Goal: Task Accomplishment & Management: Complete application form

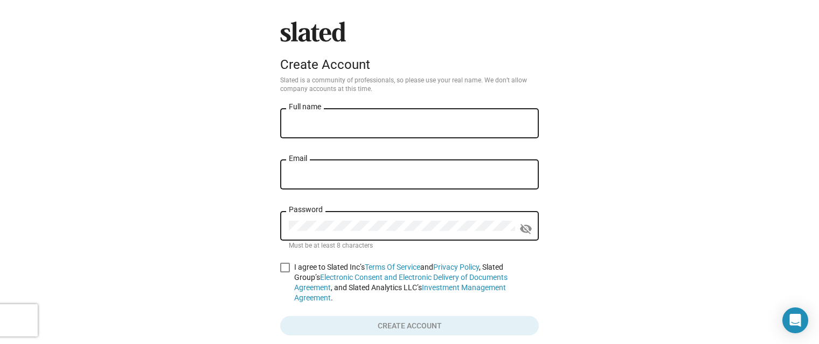
click at [356, 124] on input "Full name" at bounding box center [409, 124] width 241 height 10
type input "[PERSON_NAME]"
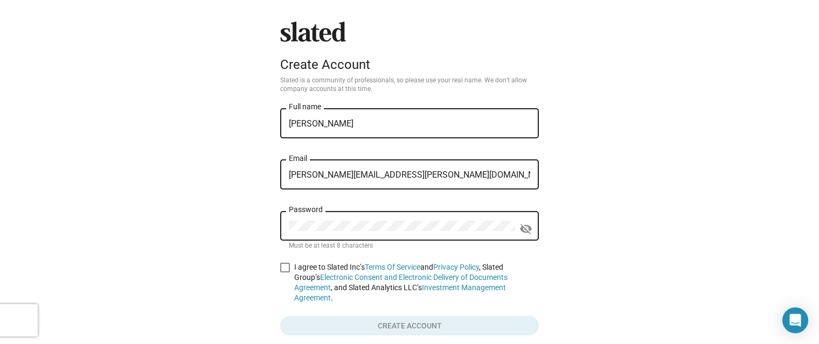
type input "[PERSON_NAME][EMAIL_ADDRESS][PERSON_NAME][DOMAIN_NAME]"
click at [285, 269] on span at bounding box center [285, 268] width 10 height 10
click at [285, 273] on input "I agree to Slated Inc’s Terms Of Service and Privacy Policy , Slated Group’s El…" at bounding box center [284, 273] width 1 height 1
checkbox input "true"
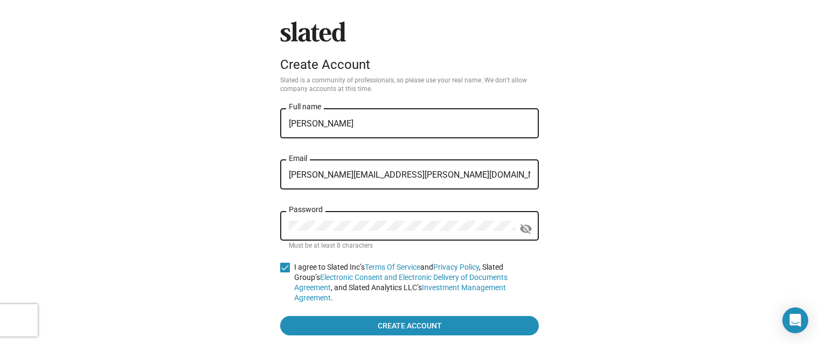
scroll to position [104, 0]
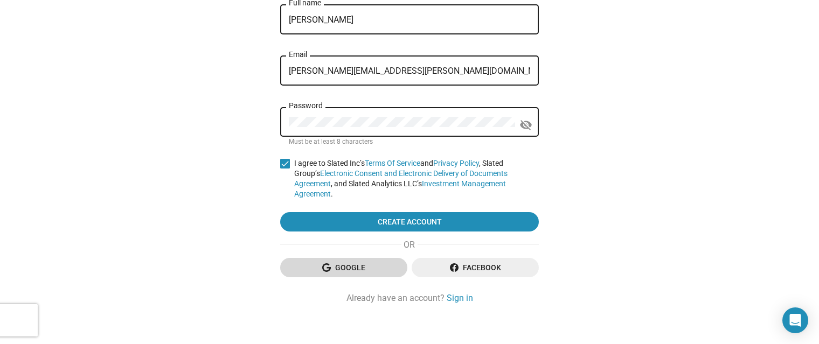
click at [339, 261] on span "Google" at bounding box center [344, 267] width 110 height 19
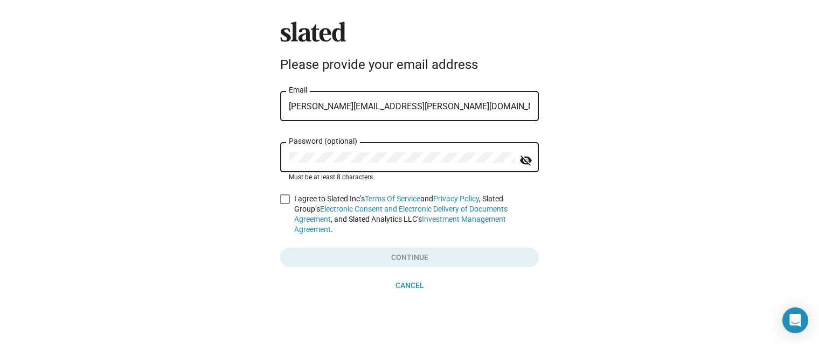
click at [290, 199] on label "I agree to Slated Inc’s Terms Of Service and Privacy Policy , Slated Group’s El…" at bounding box center [409, 214] width 259 height 41
click at [285, 204] on input "I agree to Slated Inc’s Terms Of Service and Privacy Policy , Slated Group’s El…" at bounding box center [284, 204] width 1 height 1
checkbox input "true"
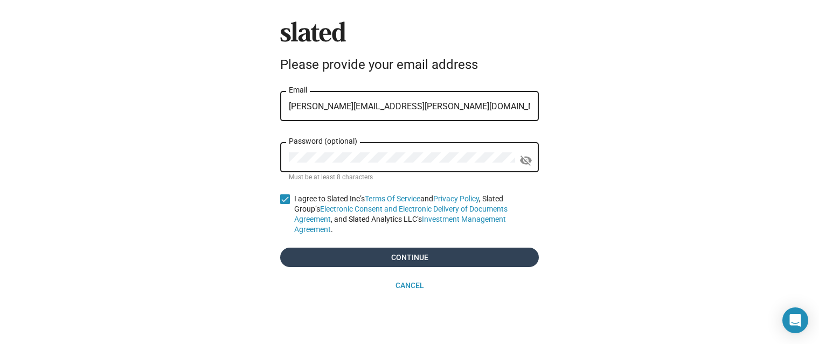
click at [415, 248] on span "Continue" at bounding box center [409, 257] width 241 height 19
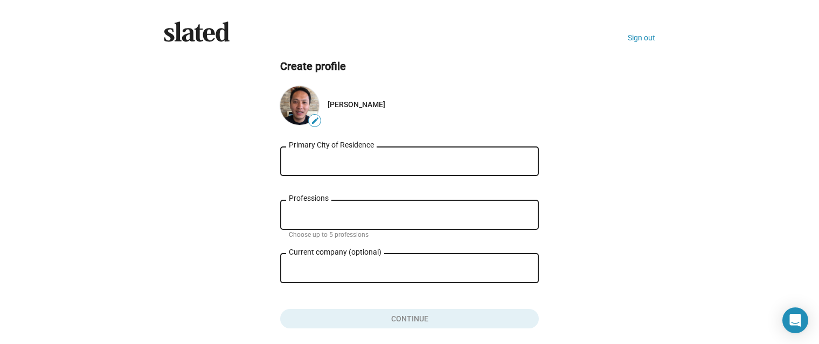
click at [375, 162] on input "Primary City of Residence" at bounding box center [409, 162] width 241 height 10
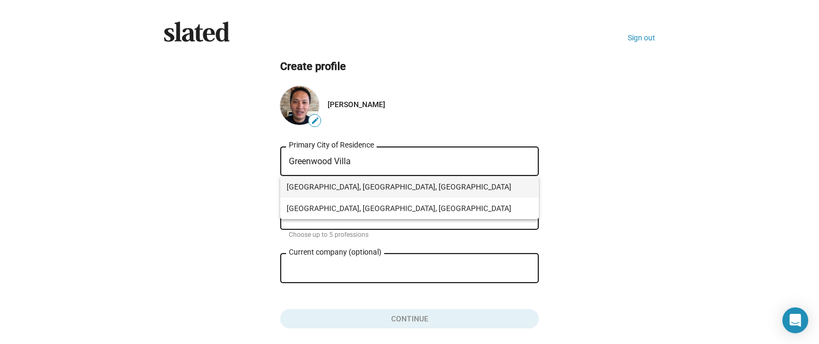
click at [402, 186] on span "Greenwood Village, CO, USA" at bounding box center [410, 187] width 246 height 22
type input "Greenwood Village, CO, USA"
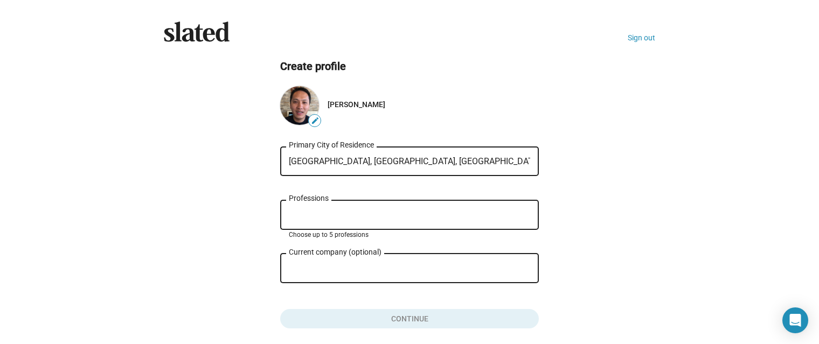
click at [394, 219] on input "Professions" at bounding box center [411, 216] width 241 height 10
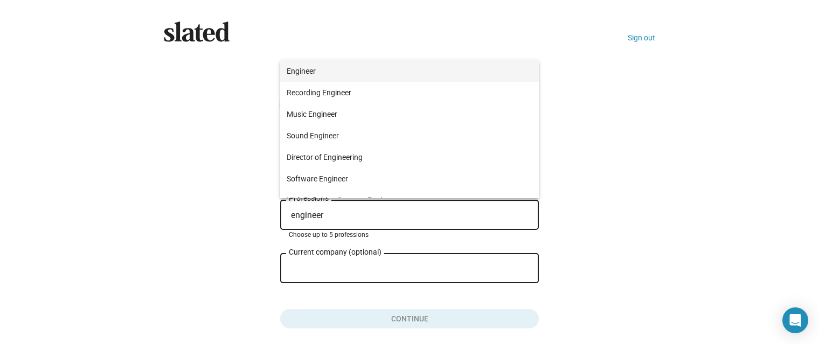
type input "engineer"
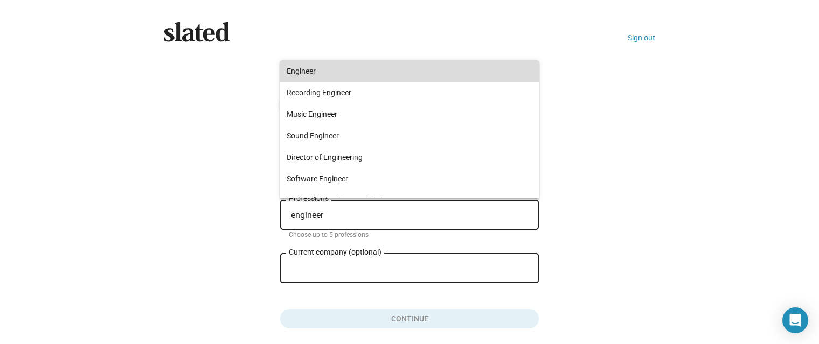
click at [385, 69] on span "Engineer" at bounding box center [410, 71] width 246 height 22
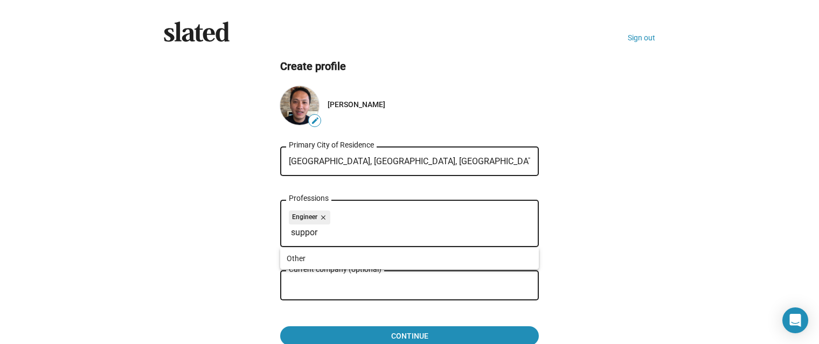
type input "support"
drag, startPoint x: 350, startPoint y: 236, endPoint x: 246, endPoint y: 237, distance: 104.0
click at [291, 237] on input "support" at bounding box center [411, 233] width 241 height 10
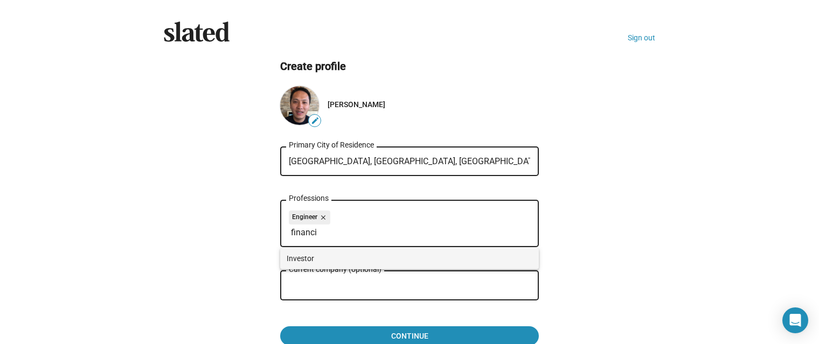
type input "financi"
click at [328, 259] on span "Investor" at bounding box center [410, 259] width 246 height 22
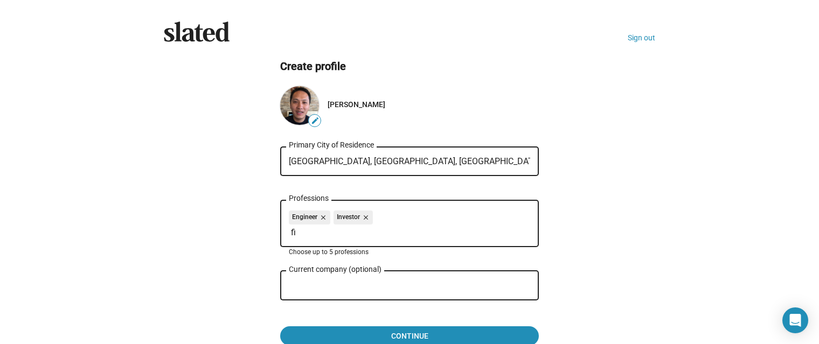
type input "f"
click at [618, 240] on ng-component "Create profile edit Derek Huang Greenwood Village, CO, USA Primary City of Resi…" at bounding box center [409, 202] width 491 height 287
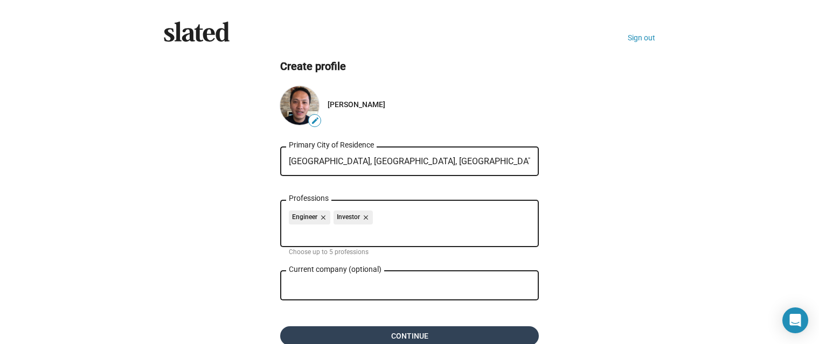
click at [407, 330] on span "Continue" at bounding box center [409, 335] width 241 height 19
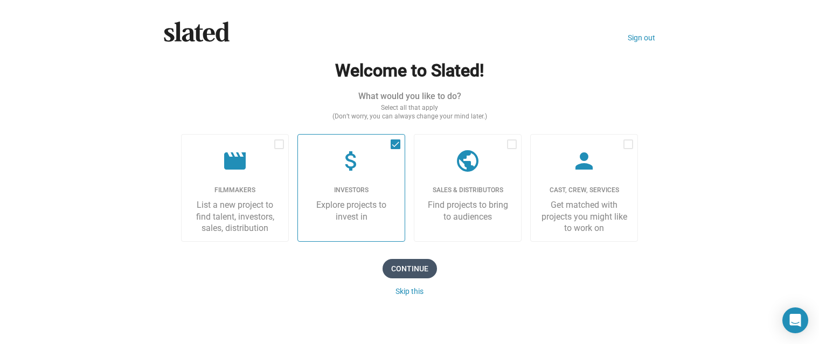
click at [412, 266] on span "Continue" at bounding box center [409, 268] width 54 height 19
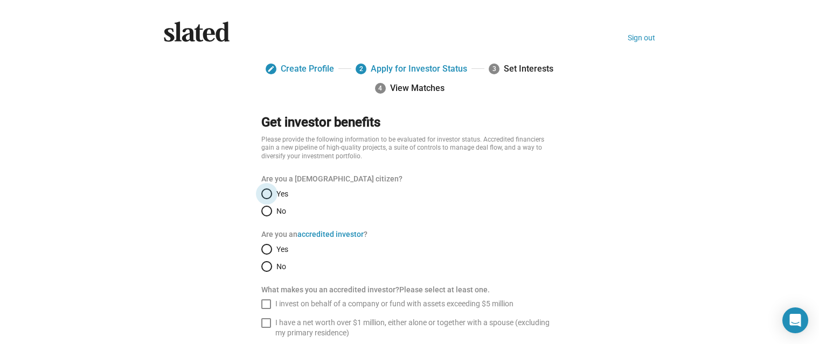
click at [267, 193] on span "Select an option" at bounding box center [266, 194] width 11 height 11
click at [267, 193] on input "Yes" at bounding box center [266, 194] width 11 height 11
radio input "true"
click at [271, 245] on span "Select an option" at bounding box center [266, 249] width 11 height 11
click at [271, 245] on input "Yes" at bounding box center [266, 249] width 11 height 11
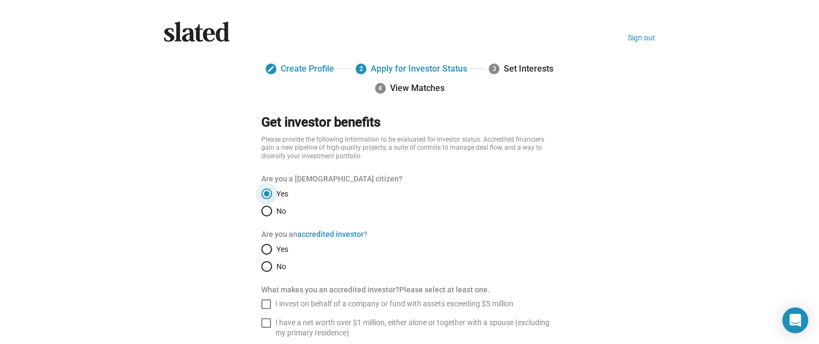
radio input "true"
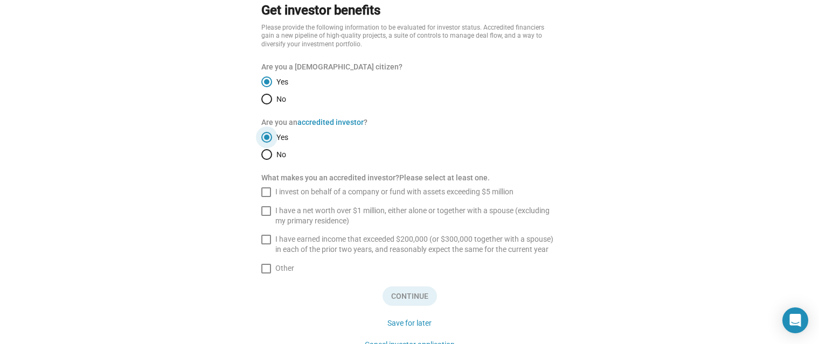
click at [265, 210] on span at bounding box center [266, 211] width 10 height 10
click at [266, 216] on input "I have a net worth over $1 million, either alone or together with a spouse (exc…" at bounding box center [266, 216] width 1 height 1
checkbox input "true"
click at [266, 238] on span at bounding box center [266, 240] width 10 height 10
click at [266, 245] on input "I have earned income that exceeded $200,000 (or $300,000 together with a spouse…" at bounding box center [266, 245] width 1 height 1
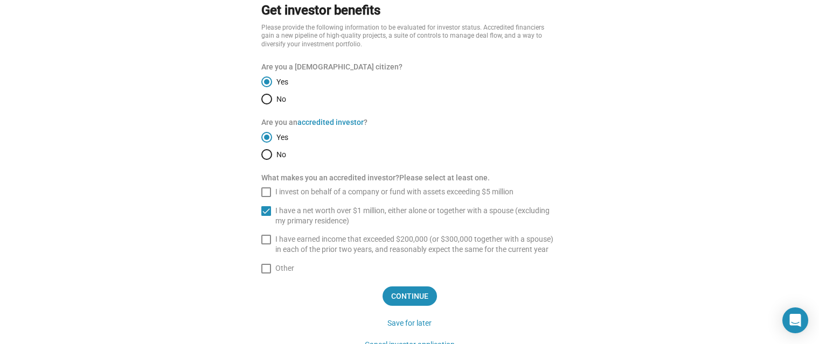
checkbox input "true"
click at [413, 293] on span "Continue" at bounding box center [409, 296] width 54 height 19
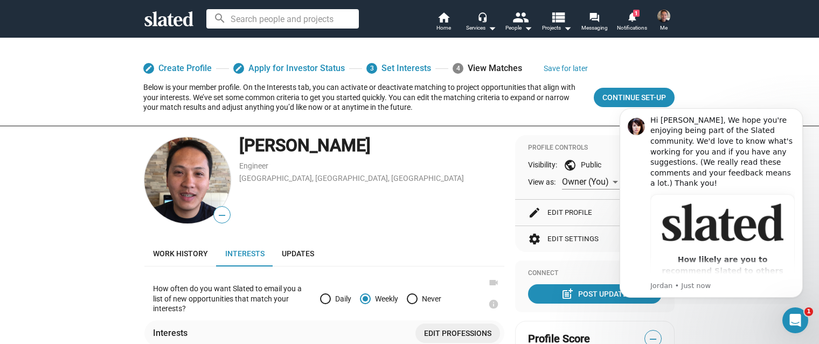
click at [471, 180] on div "[GEOGRAPHIC_DATA], [GEOGRAPHIC_DATA], [GEOGRAPHIC_DATA]" at bounding box center [371, 178] width 265 height 10
click at [624, 98] on span "Continue Set-up" at bounding box center [634, 97] width 64 height 19
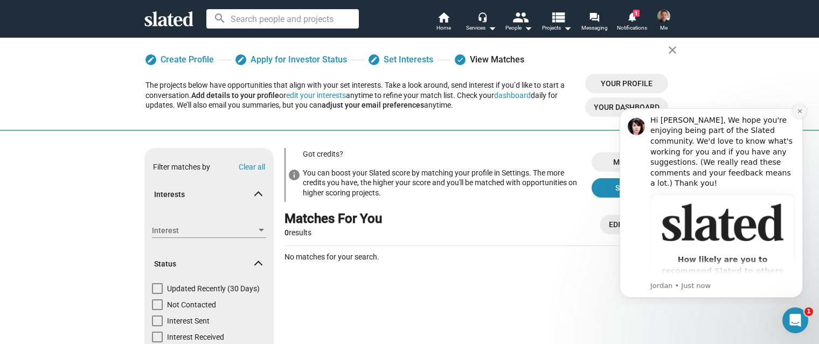
click at [802, 109] on icon "Dismiss notification" at bounding box center [800, 111] width 6 height 6
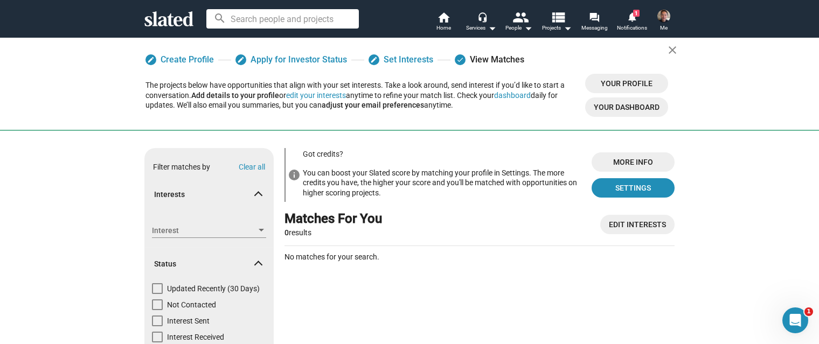
click at [421, 271] on div "info Got credits? You can boost your Slated score by matching your profile in S…" at bounding box center [479, 277] width 390 height 259
drag, startPoint x: 349, startPoint y: 169, endPoint x: 507, endPoint y: 168, distance: 158.4
click at [507, 168] on div "You can boost your Slated score by matching your profile in Settings. The more …" at bounding box center [443, 183] width 280 height 34
drag, startPoint x: 331, startPoint y: 181, endPoint x: 466, endPoint y: 185, distance: 135.3
click at [466, 185] on div "You can boost your Slated score by matching your profile in Settings. The more …" at bounding box center [443, 183] width 280 height 34
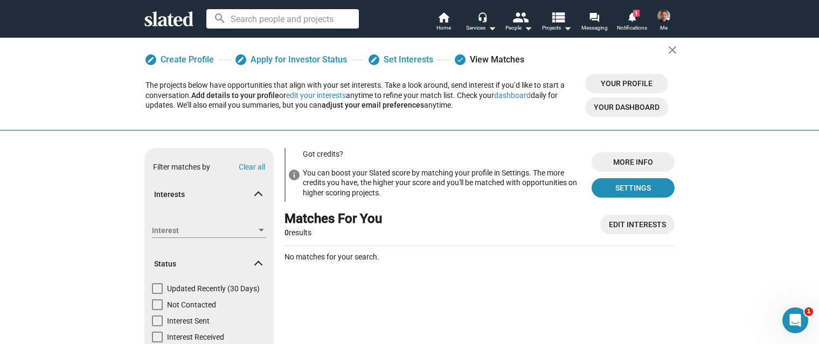
click at [504, 199] on div "You can boost your Slated score by matching your profile in Settings. The more …" at bounding box center [443, 183] width 280 height 34
click at [317, 60] on link "edit Apply for Investor Status" at bounding box center [291, 59] width 112 height 19
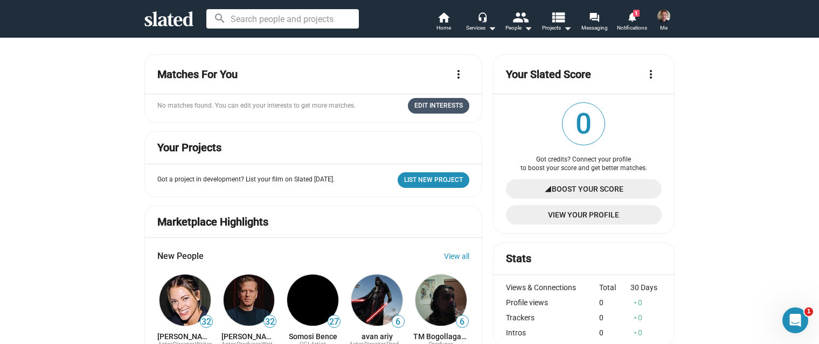
click at [443, 106] on span "Edit Interests" at bounding box center [438, 105] width 48 height 11
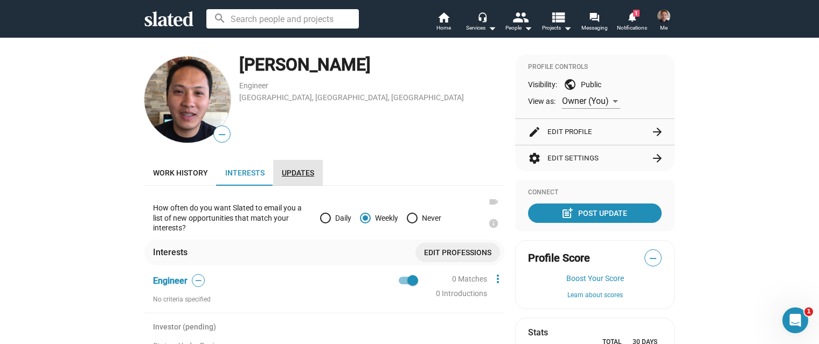
click at [301, 175] on span "Updates" at bounding box center [298, 173] width 32 height 9
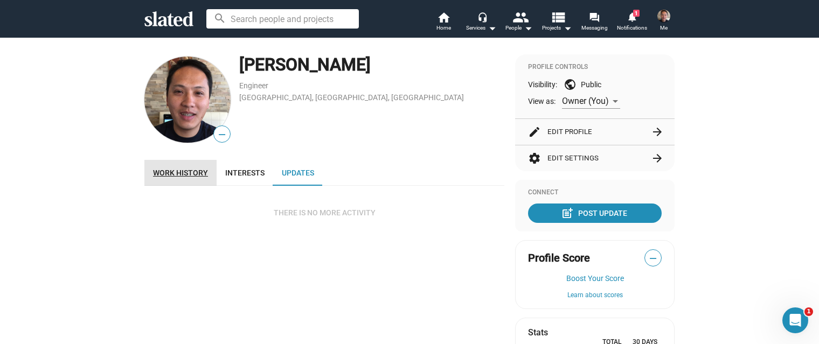
click at [186, 167] on link "Work history" at bounding box center [180, 173] width 72 height 26
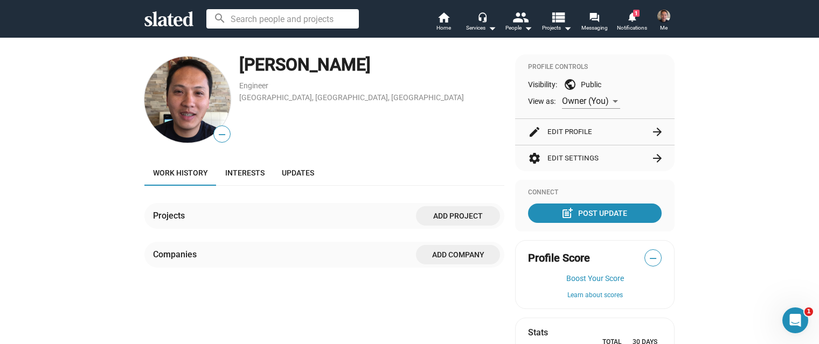
click at [665, 22] on span "Me" at bounding box center [664, 28] width 8 height 13
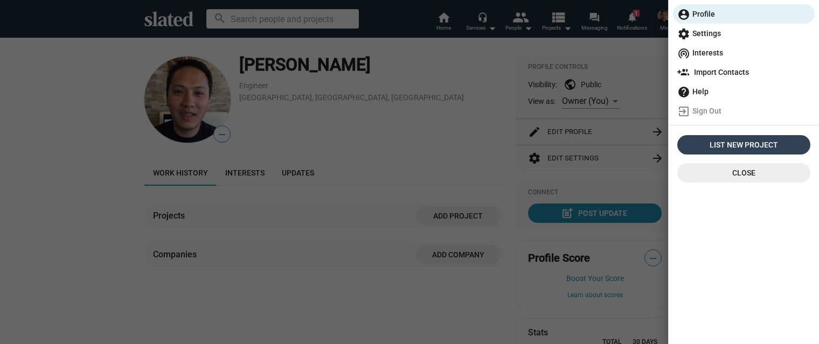
click at [753, 144] on span "List New Project" at bounding box center [743, 144] width 124 height 19
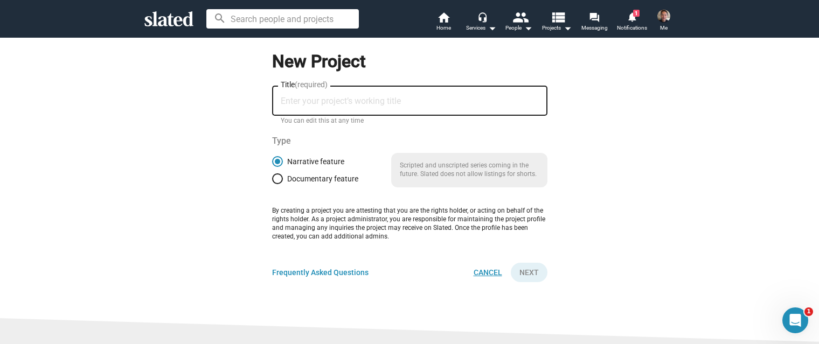
click at [490, 275] on span "Cancel" at bounding box center [487, 272] width 29 height 19
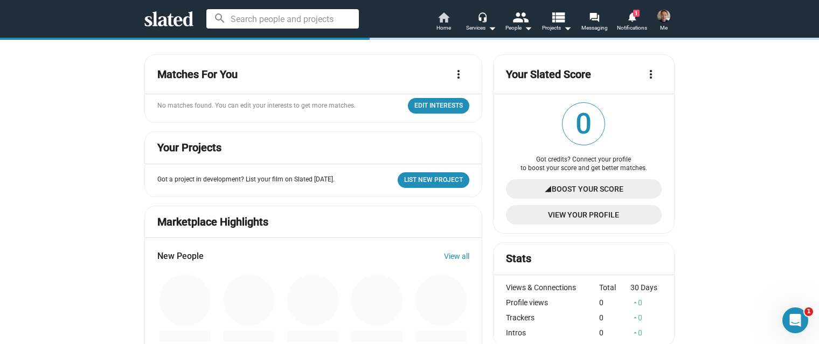
click at [441, 17] on mat-icon "home" at bounding box center [443, 17] width 13 height 13
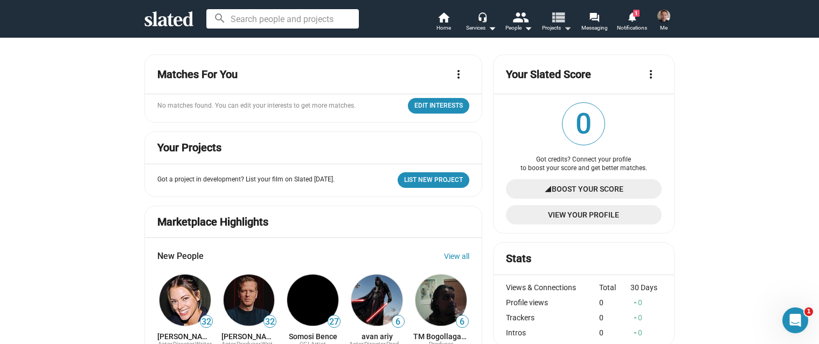
click at [558, 25] on mat-icon "view_list" at bounding box center [558, 17] width 16 height 16
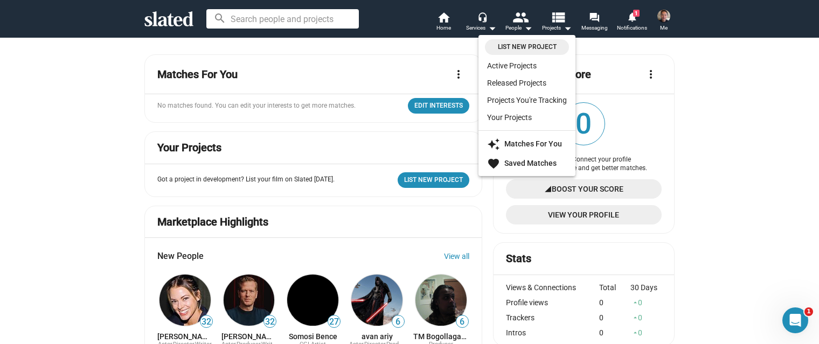
click at [521, 25] on div at bounding box center [409, 172] width 819 height 344
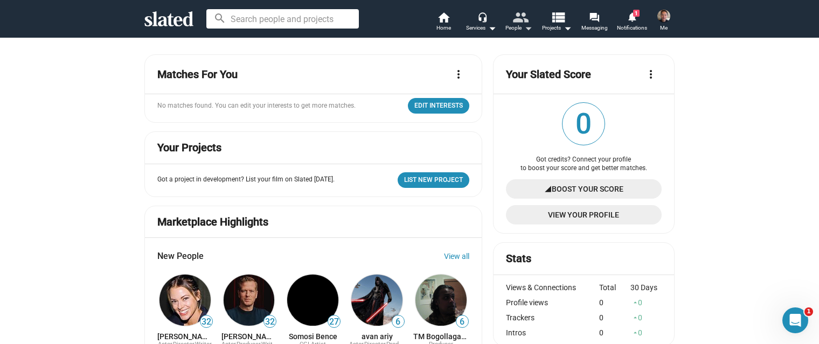
click at [529, 25] on mat-icon "arrow_drop_down" at bounding box center [527, 28] width 13 height 13
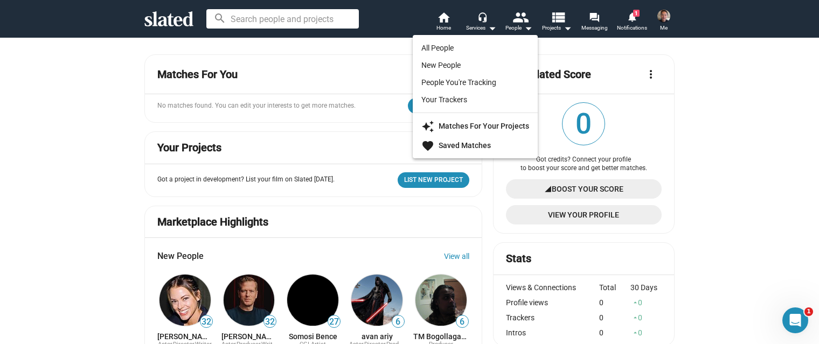
click at [480, 26] on div at bounding box center [409, 172] width 819 height 344
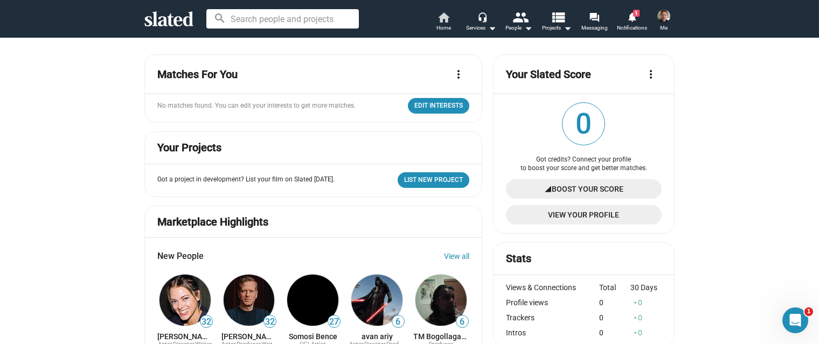
click at [444, 22] on span "Home" at bounding box center [443, 28] width 15 height 13
click at [441, 15] on mat-icon "home" at bounding box center [443, 17] width 13 height 13
